Goal: Manage account settings

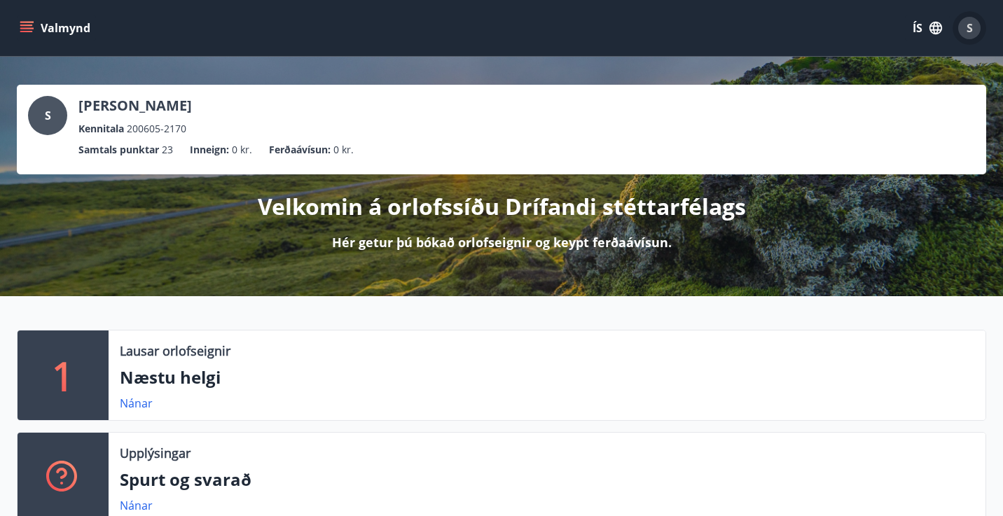
click at [976, 29] on div "S" at bounding box center [969, 28] width 22 height 22
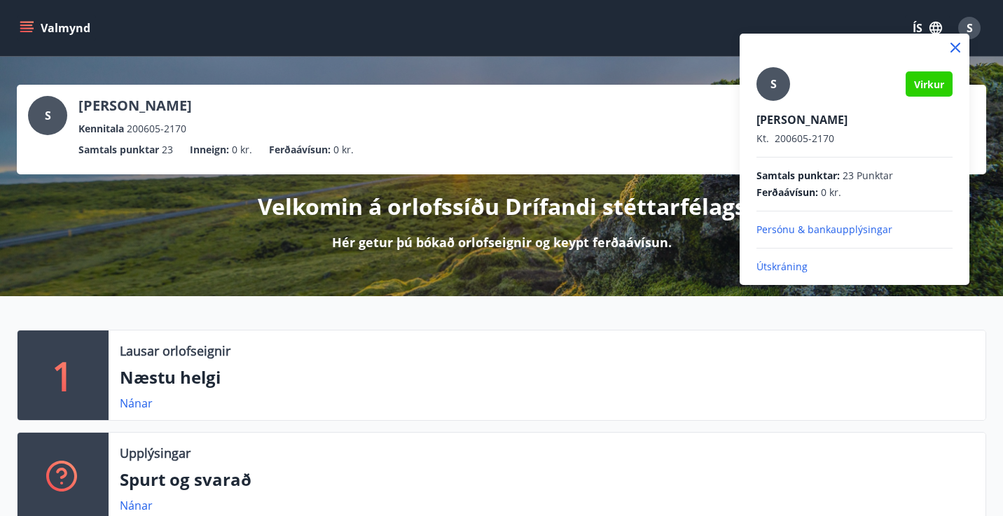
click at [777, 265] on p "Útskráning" at bounding box center [855, 267] width 196 height 14
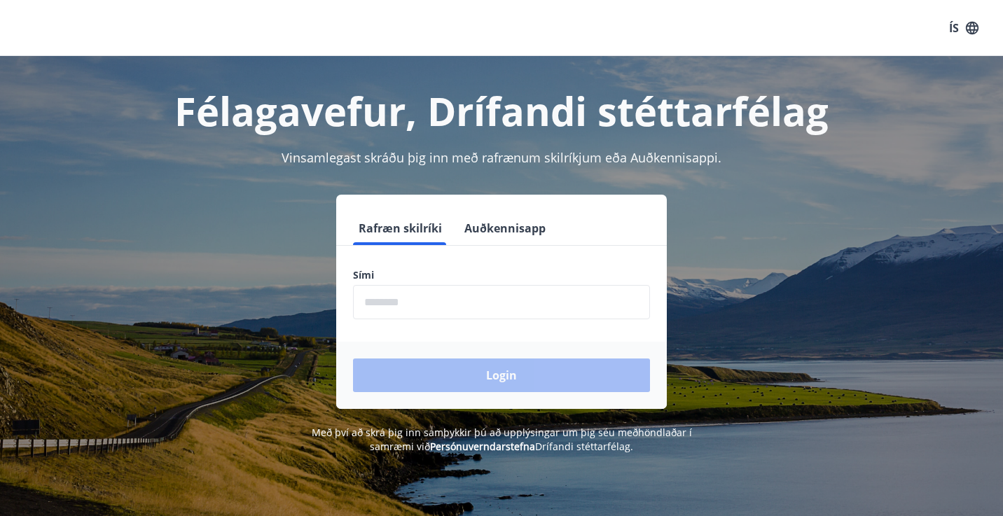
click at [469, 299] on input "phone" at bounding box center [501, 302] width 297 height 34
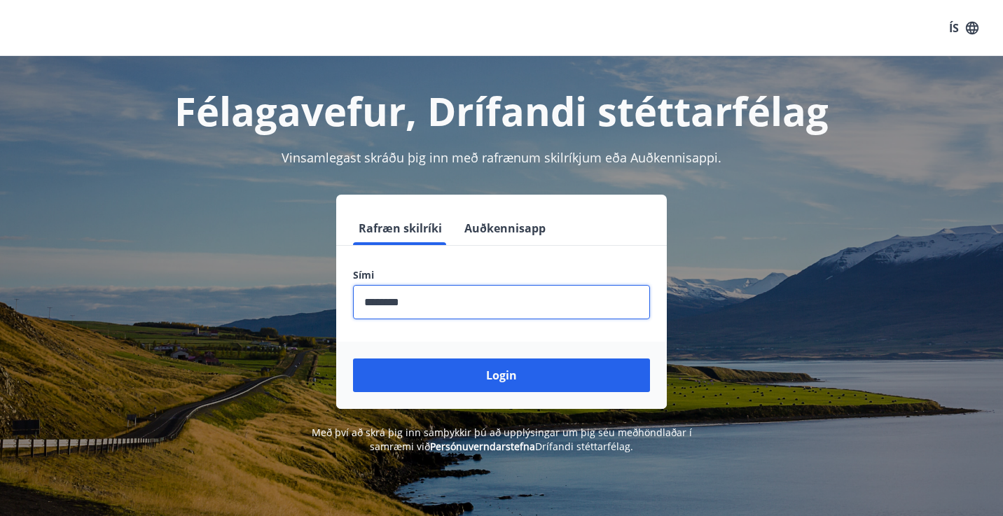
type input "********"
click at [502, 376] on button "Login" at bounding box center [501, 376] width 297 height 34
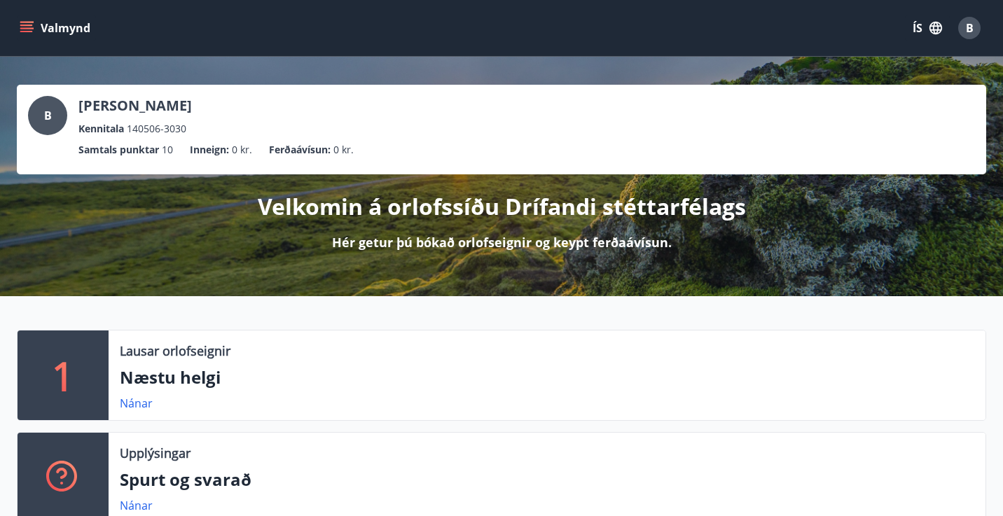
click at [961, 25] on div "B" at bounding box center [969, 28] width 22 height 22
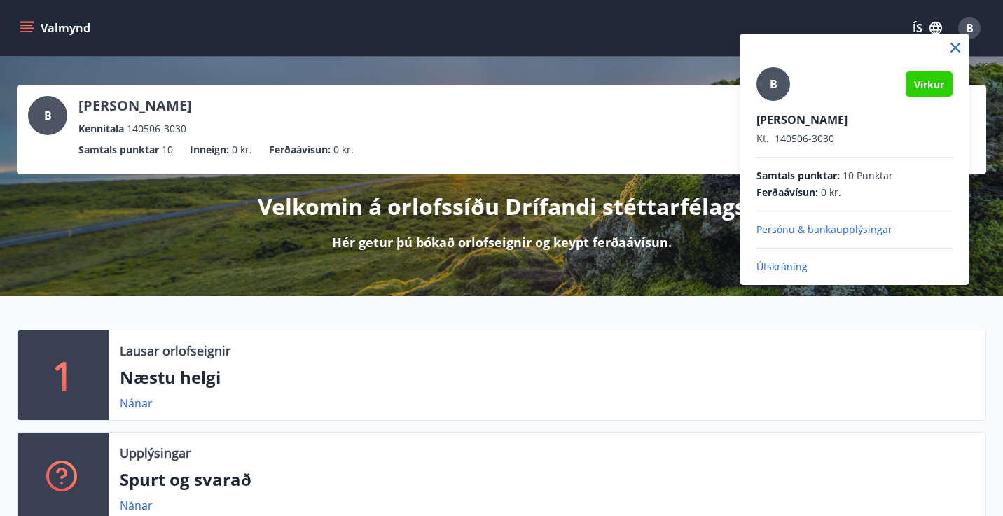
click at [955, 47] on icon at bounding box center [956, 48] width 10 height 10
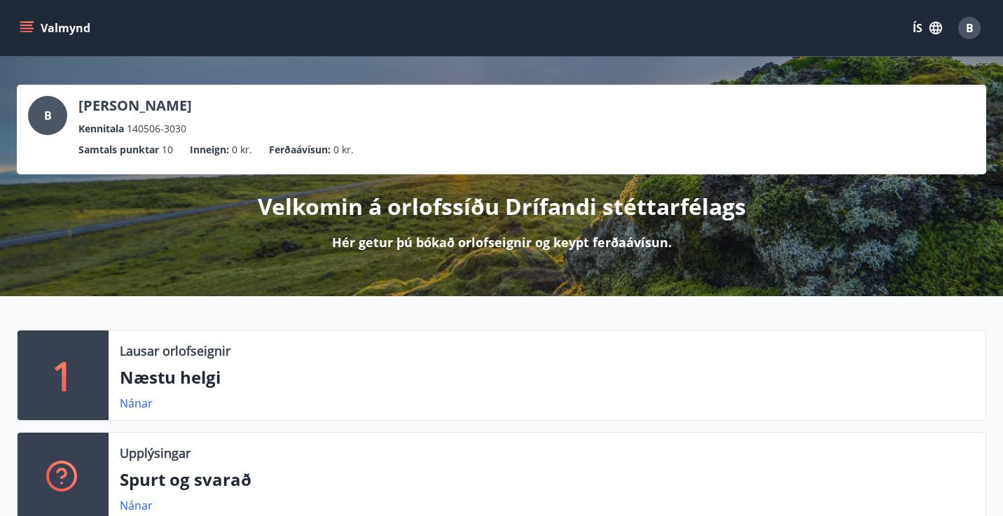
click at [22, 30] on icon "menu" at bounding box center [27, 28] width 14 height 14
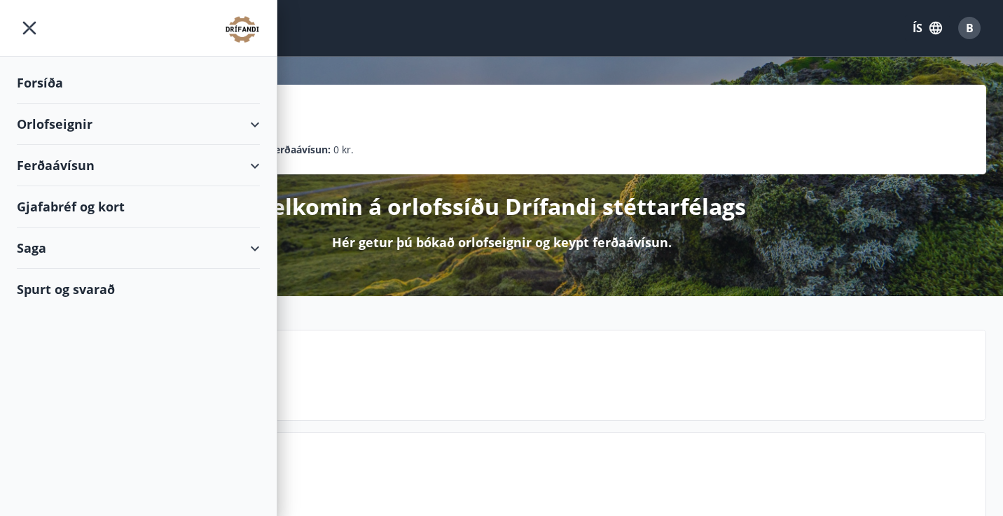
click at [48, 128] on div "Orlofseignir" at bounding box center [138, 124] width 243 height 41
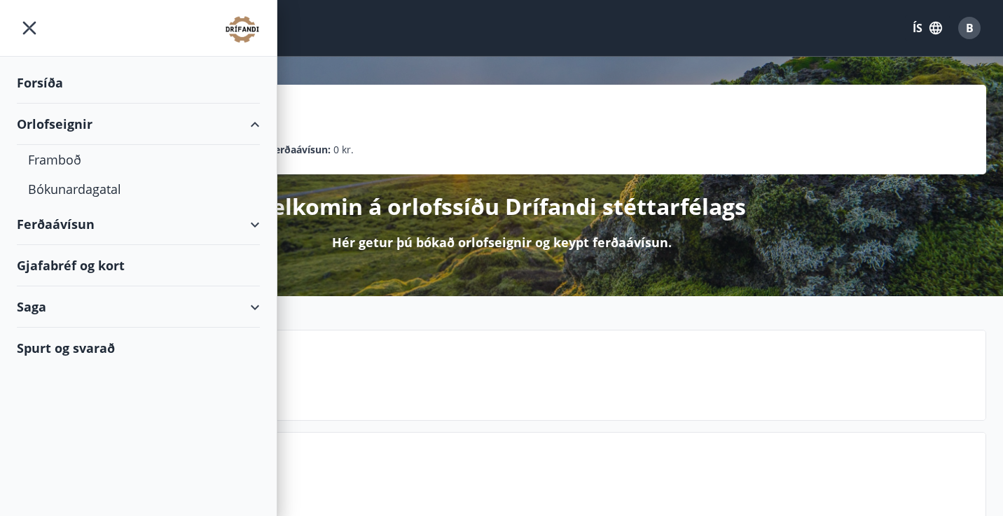
click at [48, 128] on div "Orlofseignir" at bounding box center [138, 124] width 243 height 41
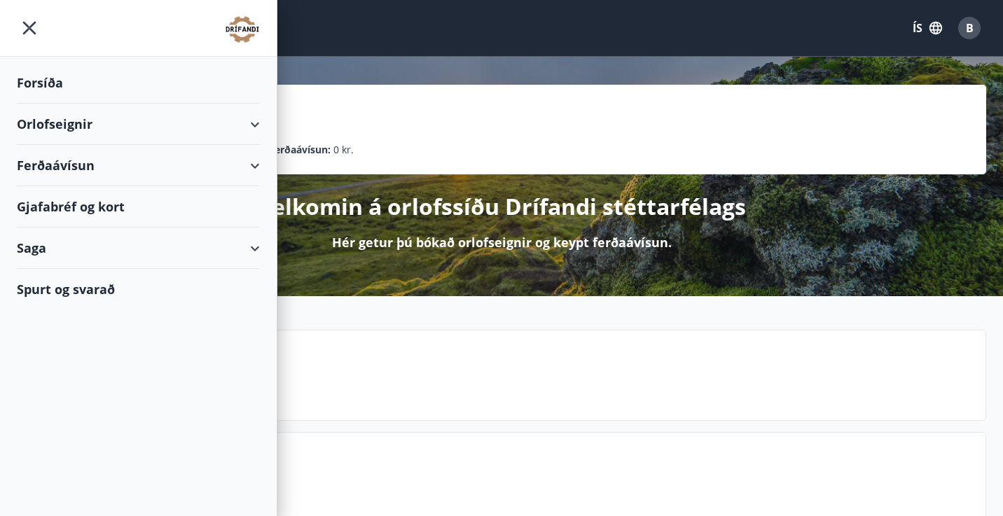
click at [62, 214] on div "Gjafabréf og kort" at bounding box center [138, 206] width 243 height 41
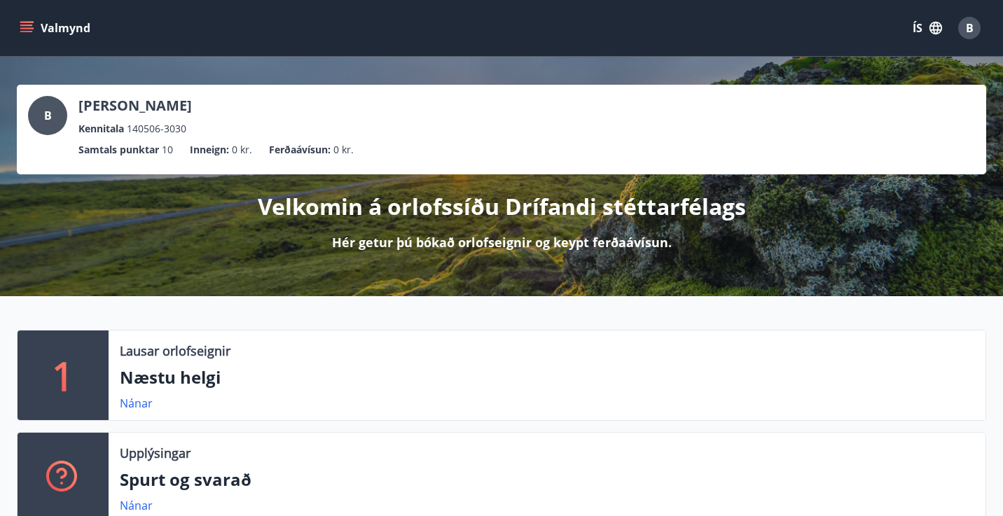
click at [27, 30] on icon "menu" at bounding box center [27, 28] width 14 height 14
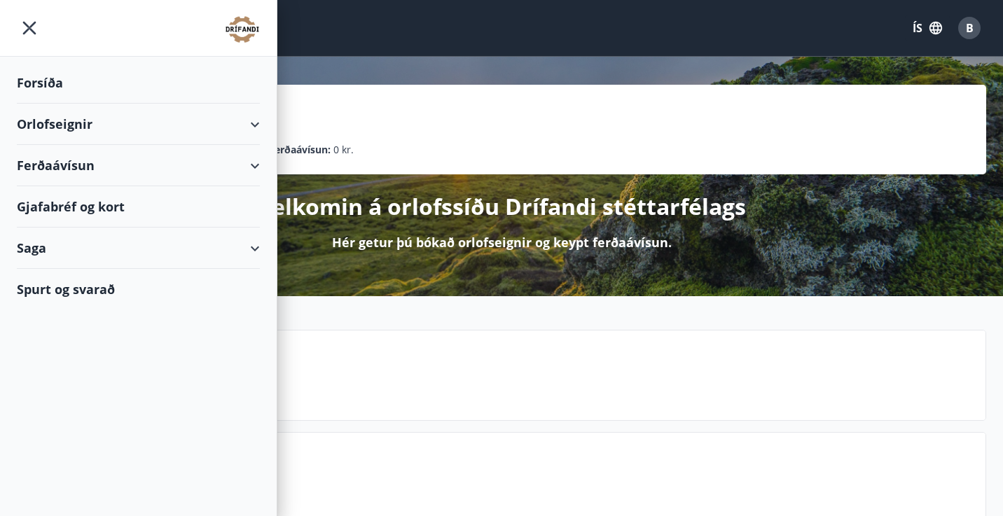
click at [46, 163] on div "Ferðaávísun" at bounding box center [138, 165] width 243 height 41
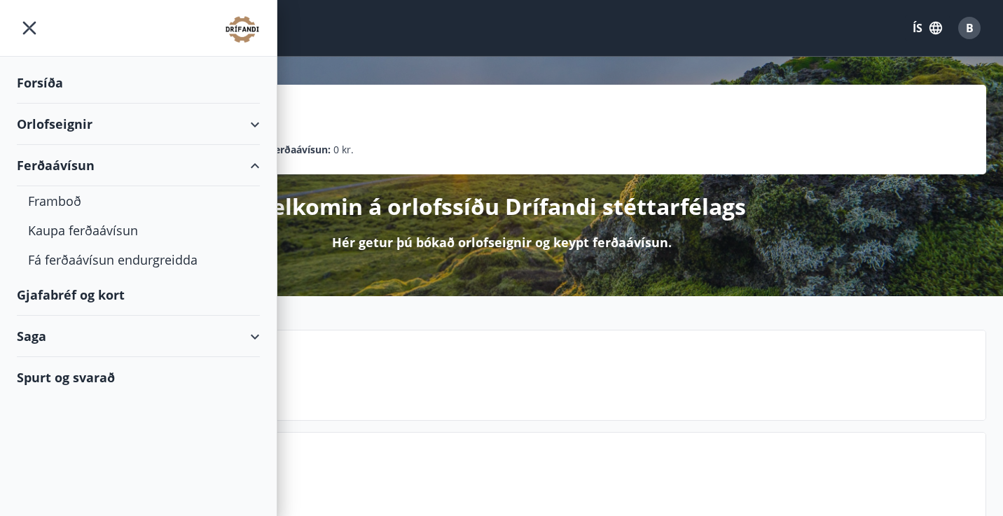
click at [46, 163] on div "Ferðaávísun" at bounding box center [138, 165] width 243 height 41
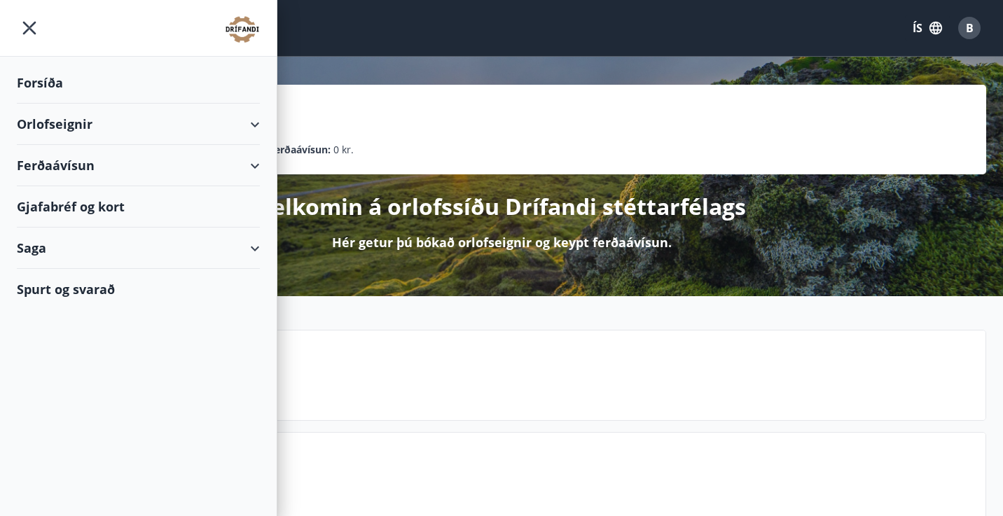
click at [22, 27] on icon "menu" at bounding box center [29, 27] width 25 height 25
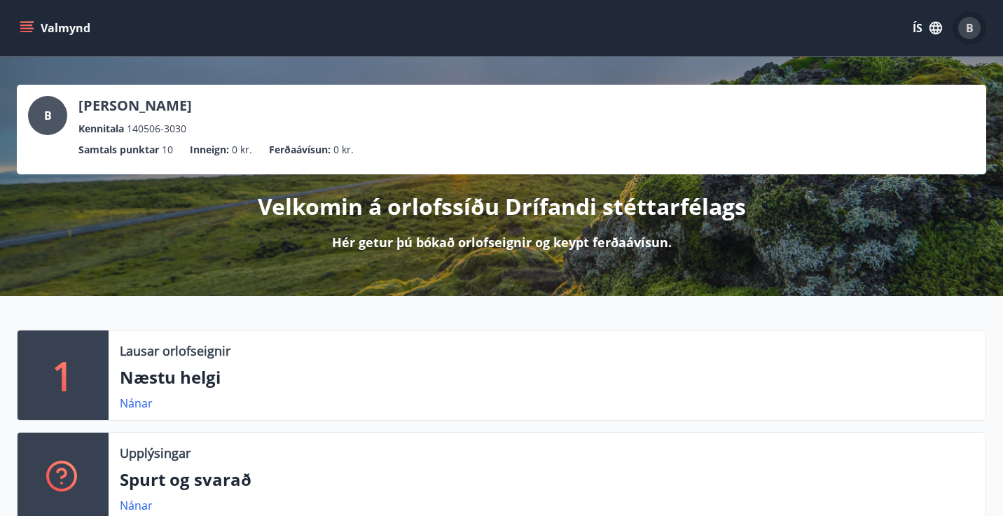
click at [967, 31] on span "B" at bounding box center [970, 27] width 8 height 15
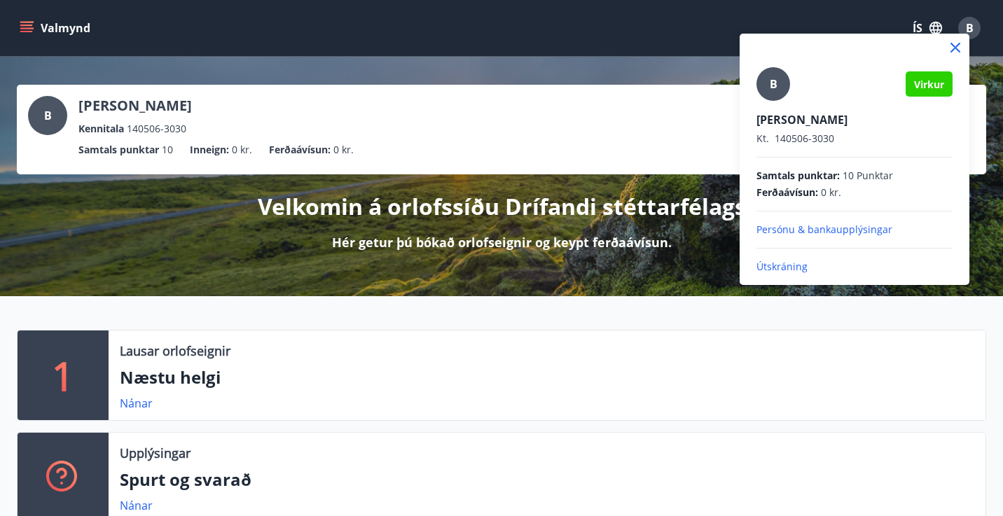
click at [804, 231] on p "Persónu & bankaupplýsingar" at bounding box center [855, 230] width 196 height 14
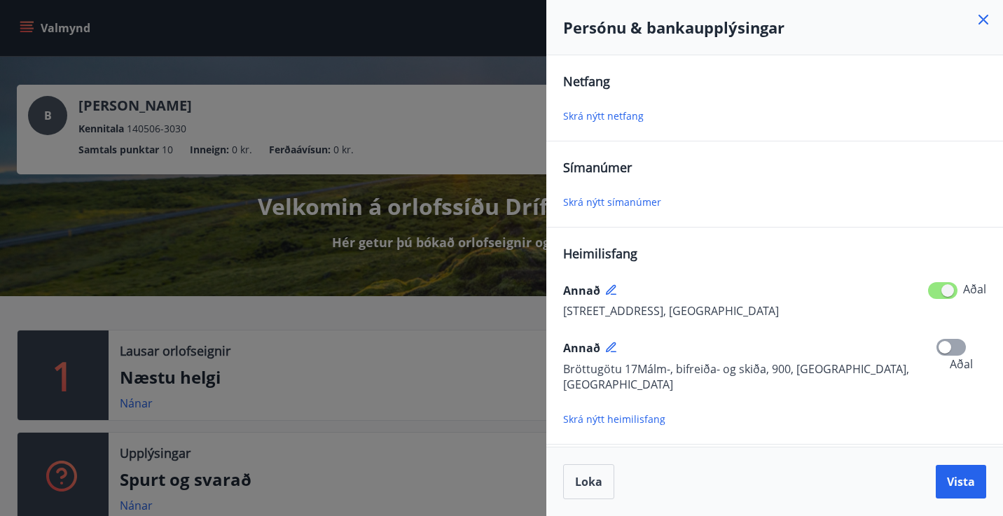
click at [979, 15] on icon at bounding box center [984, 20] width 10 height 10
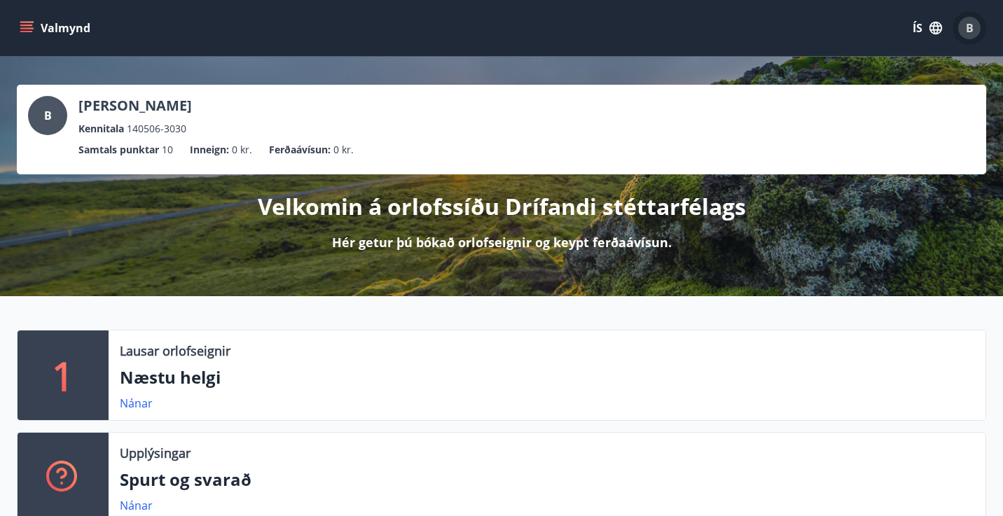
click at [959, 34] on span "B" at bounding box center [969, 28] width 22 height 22
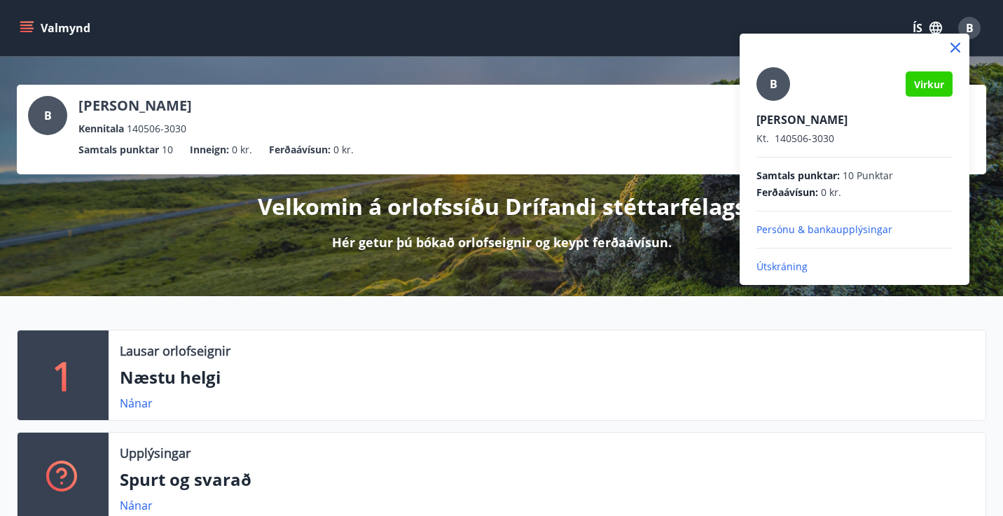
click at [809, 260] on p "Útskráning" at bounding box center [855, 267] width 196 height 14
